Goal: Task Accomplishment & Management: Use online tool/utility

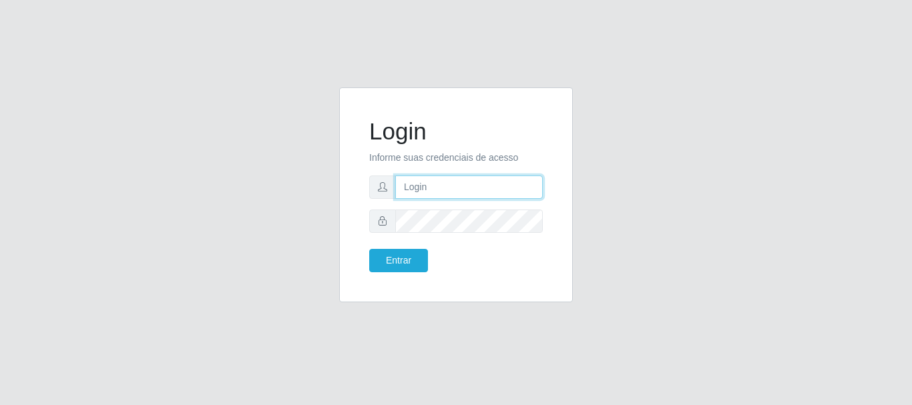
click at [423, 194] on input "text" at bounding box center [469, 187] width 148 height 23
type input "[EMAIL_ADDRESS][DOMAIN_NAME]"
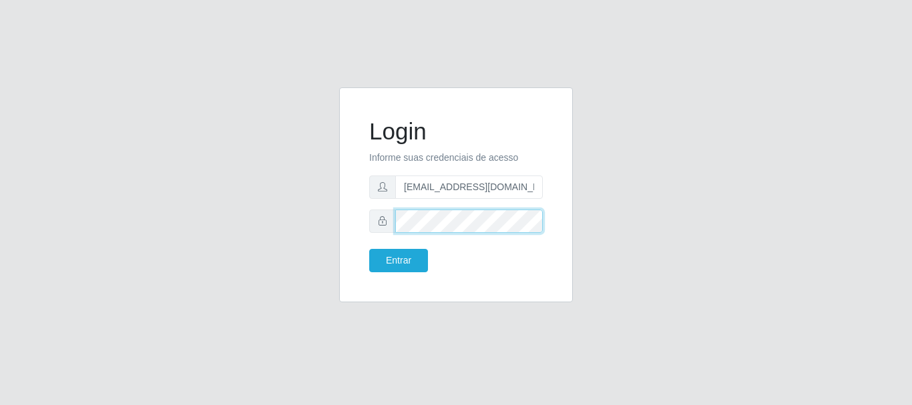
click at [369, 249] on button "Entrar" at bounding box center [398, 260] width 59 height 23
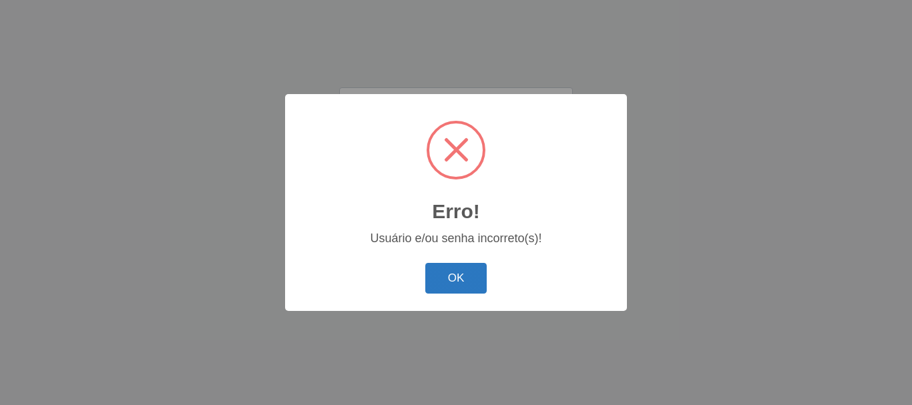
click at [446, 284] on button "OK" at bounding box center [456, 278] width 62 height 31
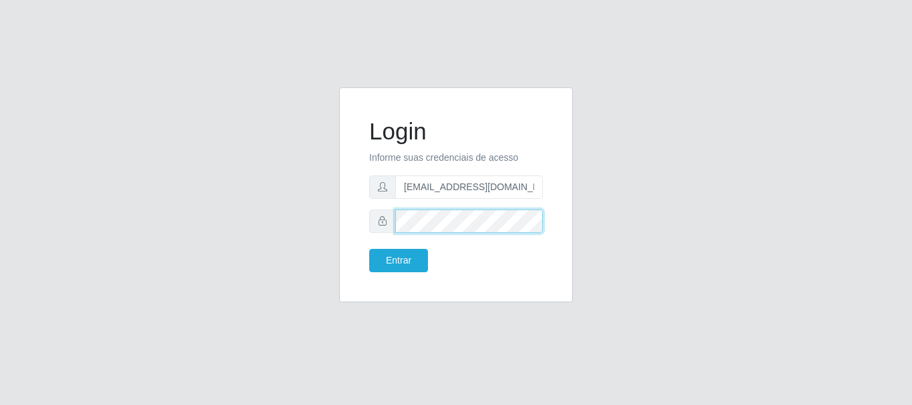
click at [283, 223] on div "Login Informe suas credenciais de acesso [EMAIL_ADDRESS][DOMAIN_NAME] Entrar" at bounding box center [455, 202] width 761 height 231
click at [369, 249] on button "Entrar" at bounding box center [398, 260] width 59 height 23
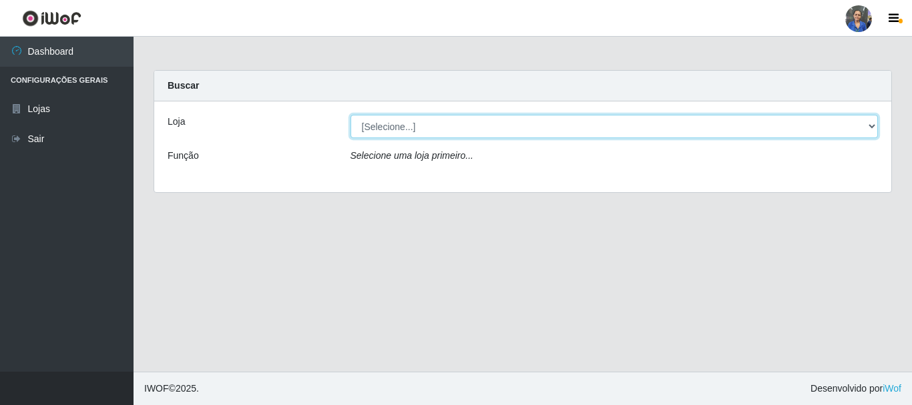
drag, startPoint x: 849, startPoint y: 121, endPoint x: 846, endPoint y: 131, distance: 10.6
click at [849, 121] on select "[Selecione...] SuperFácil Atacado - Rodoviária" at bounding box center [614, 126] width 528 height 23
select select "400"
click at [350, 115] on select "[Selecione...] SuperFácil Atacado - Rodoviária" at bounding box center [614, 126] width 528 height 23
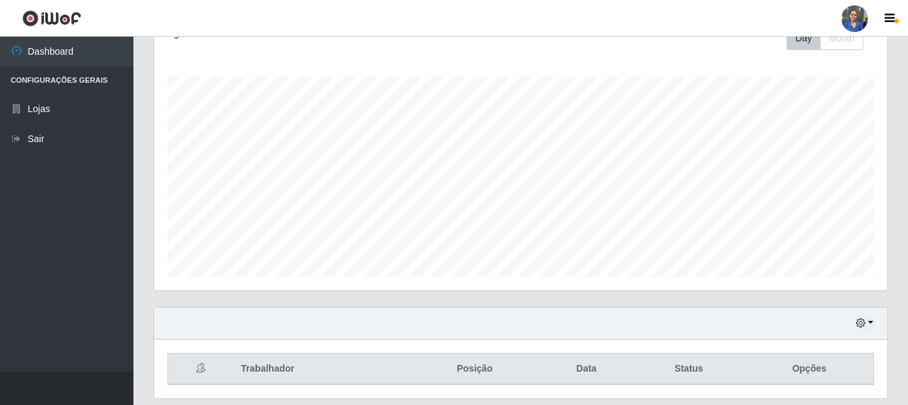
scroll to position [244, 0]
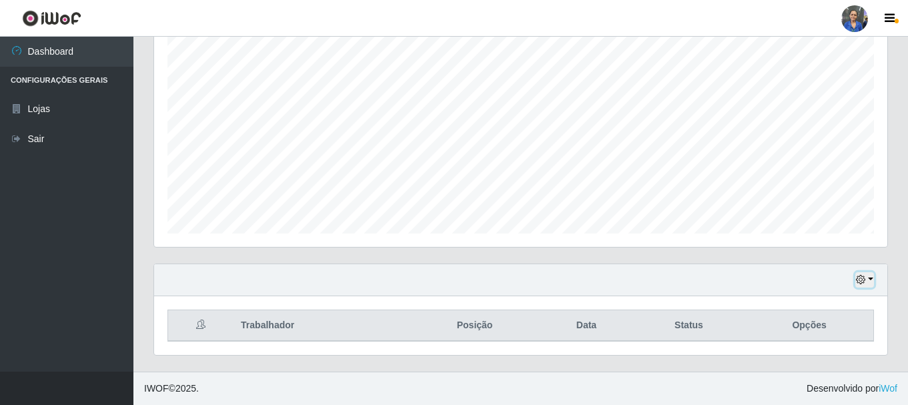
click at [867, 279] on button "button" at bounding box center [865, 279] width 19 height 15
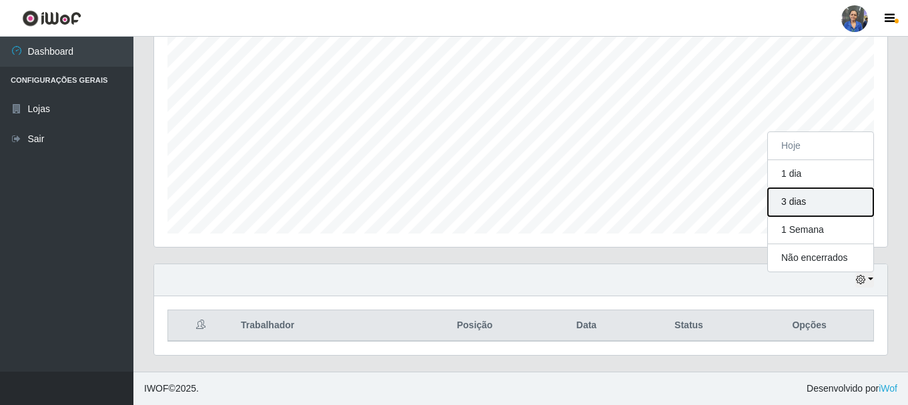
click at [792, 200] on button "3 dias" at bounding box center [820, 202] width 105 height 28
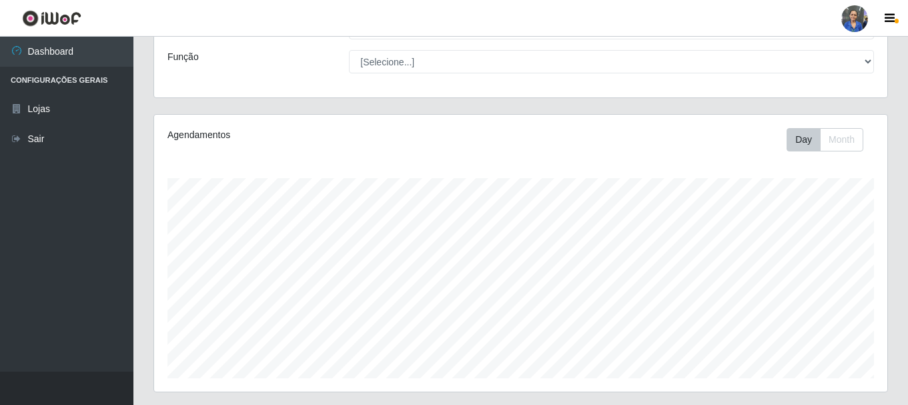
scroll to position [0, 0]
